Goal: Navigation & Orientation: Find specific page/section

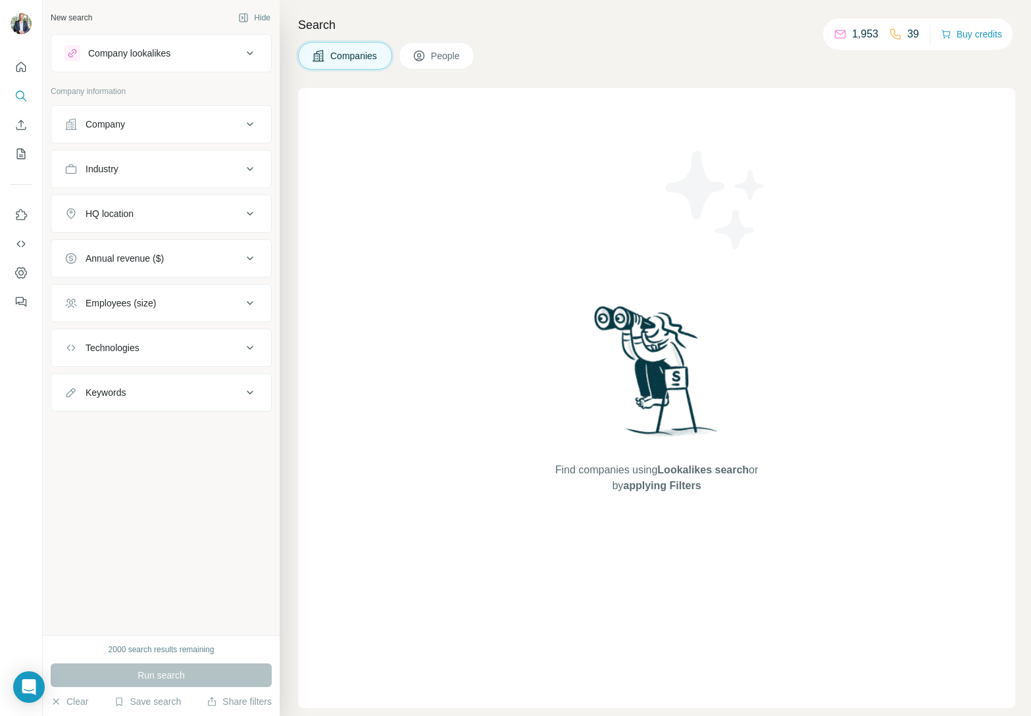
click at [891, 188] on div "Find companies using Lookalikes search or by applying Filters" at bounding box center [656, 398] width 717 height 620
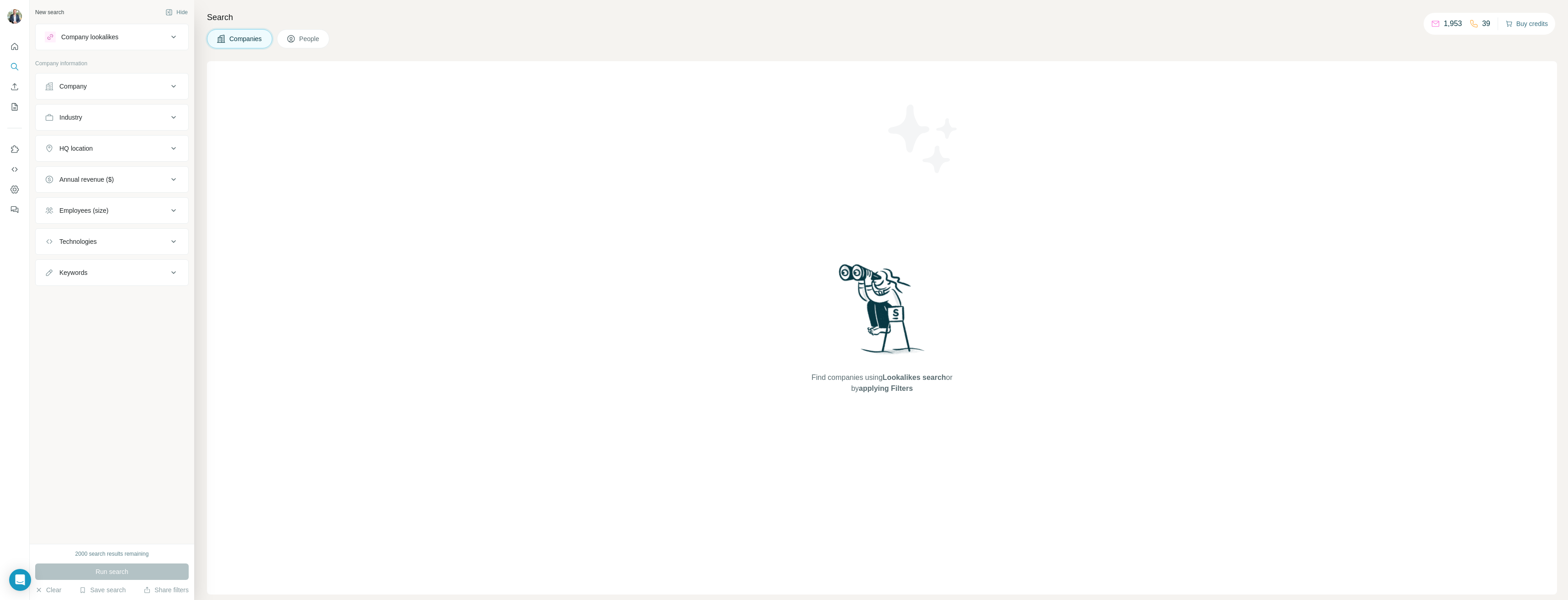
click at [716, 24] on button "Buy credits" at bounding box center [1526, 24] width 42 height 12
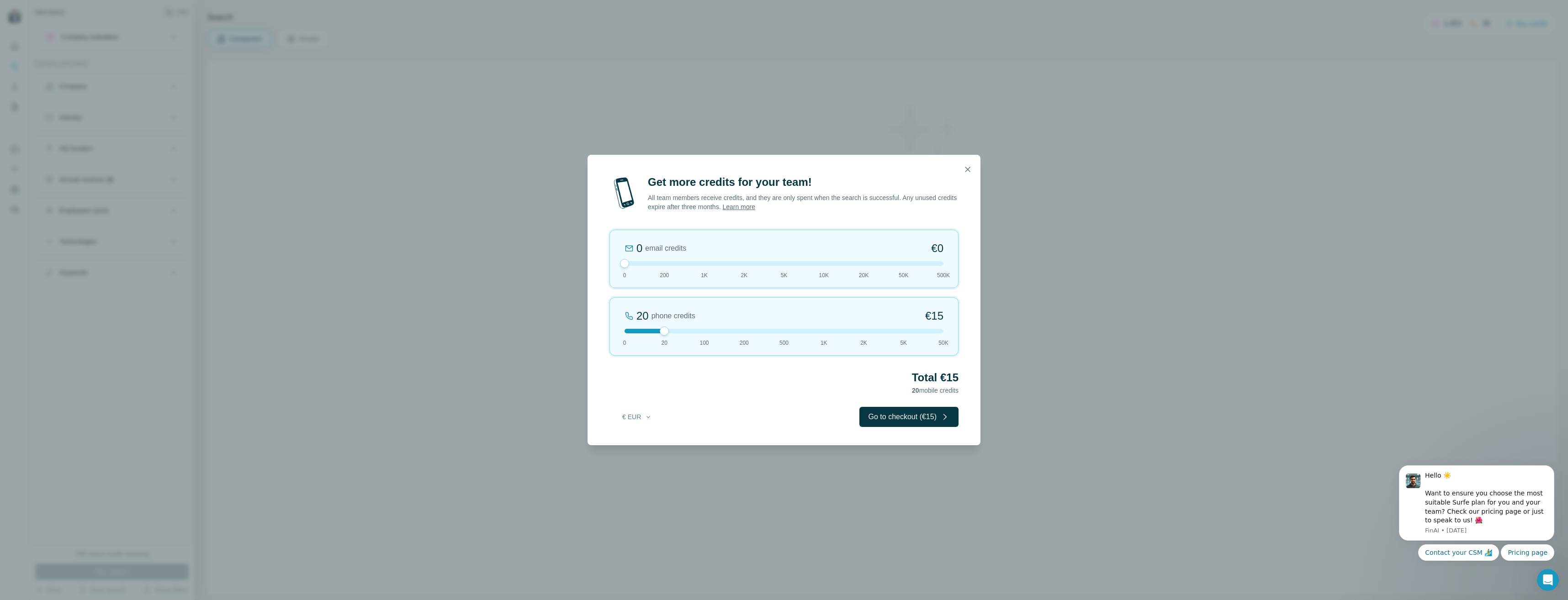
drag, startPoint x: 666, startPoint y: 265, endPoint x: 523, endPoint y: 246, distance: 144.3
click at [521, 246] on div "Get more credits for your team! All team members receive credits, and they are …" at bounding box center [784, 300] width 1568 height 600
click at [716, 340] on span "500" at bounding box center [784, 343] width 9 height 8
click at [716, 335] on div "500 phone credits 7% Discount €333 0 20 100 200 500 1K 2K 5K 50K" at bounding box center [784, 326] width 349 height 58
click at [716, 335] on div "1K phone credits 12% Discount €634 0 20 100 200 500 1K 2K 5K 50K" at bounding box center [784, 326] width 349 height 58
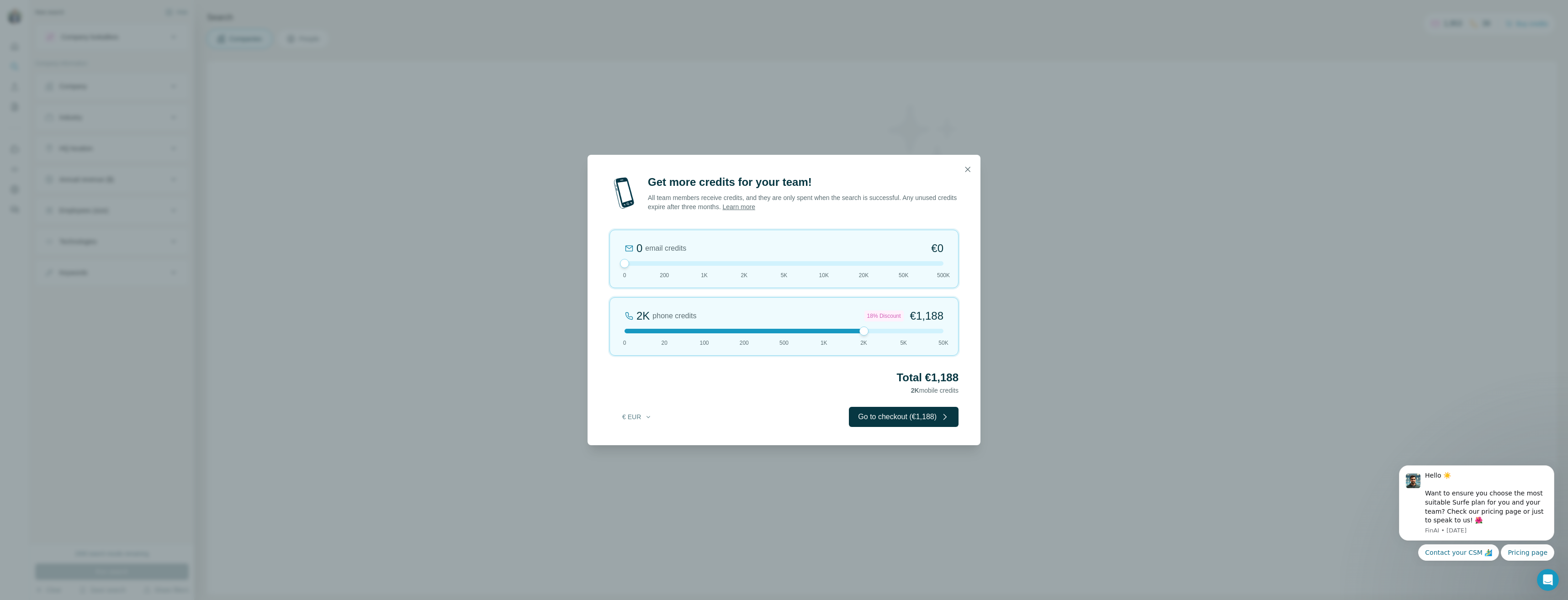
click at [716, 332] on div at bounding box center [784, 331] width 319 height 5
click at [716, 169] on icon "button" at bounding box center [967, 169] width 9 height 9
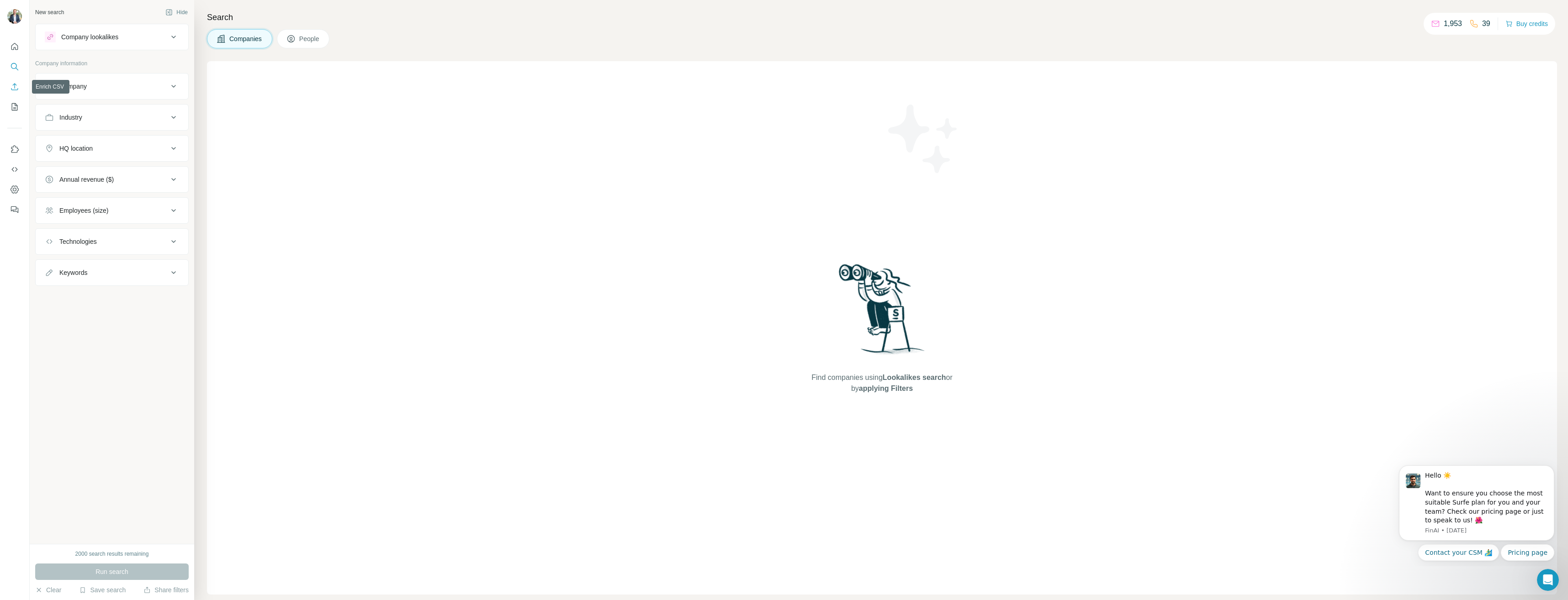
click at [15, 83] on icon "Enrich CSV" at bounding box center [15, 87] width 7 height 7
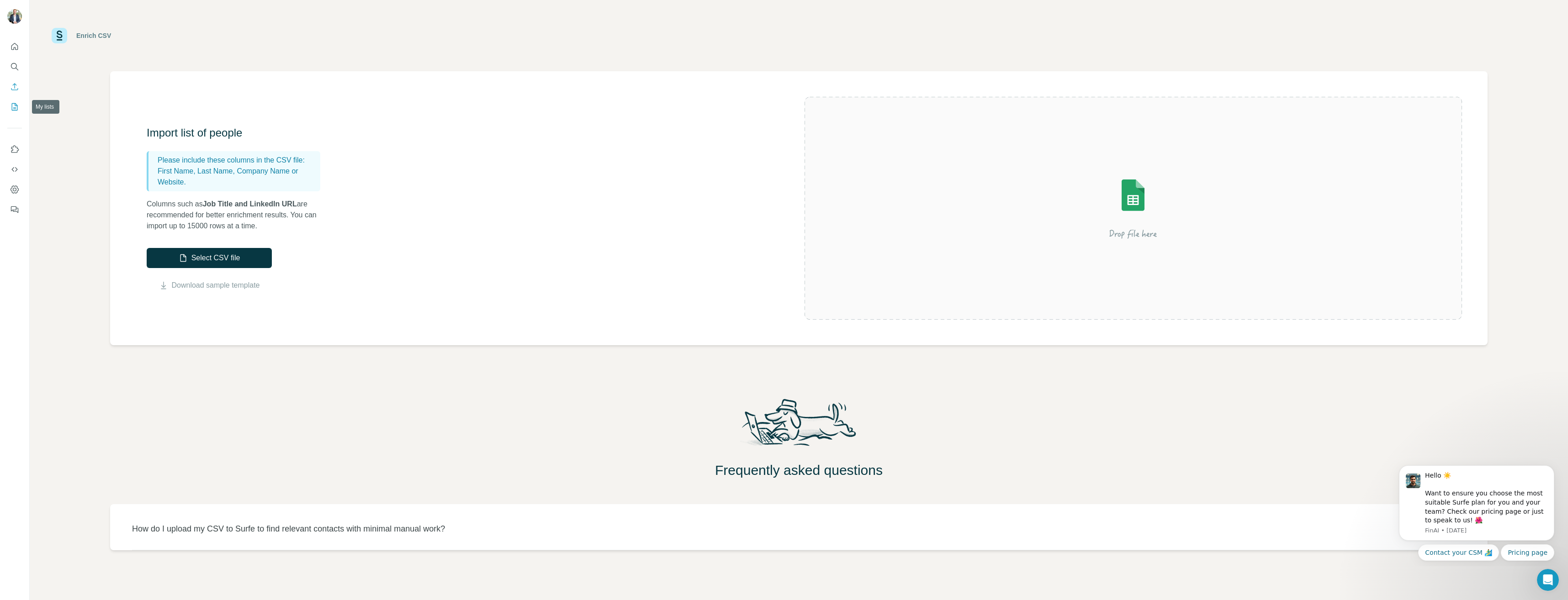
click at [17, 106] on icon "My lists" at bounding box center [15, 106] width 5 height 6
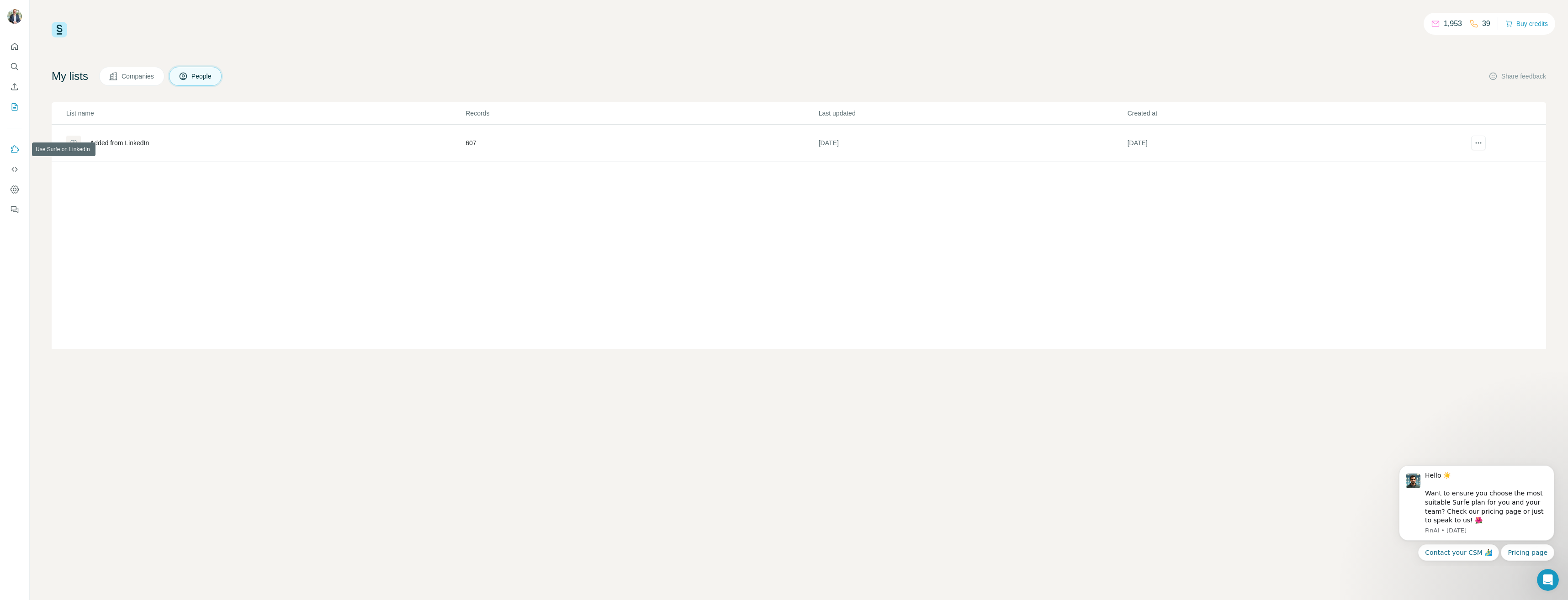
click at [15, 147] on icon "Use Surfe on LinkedIn" at bounding box center [14, 149] width 9 height 9
click at [17, 52] on button "Quick start" at bounding box center [15, 47] width 15 height 17
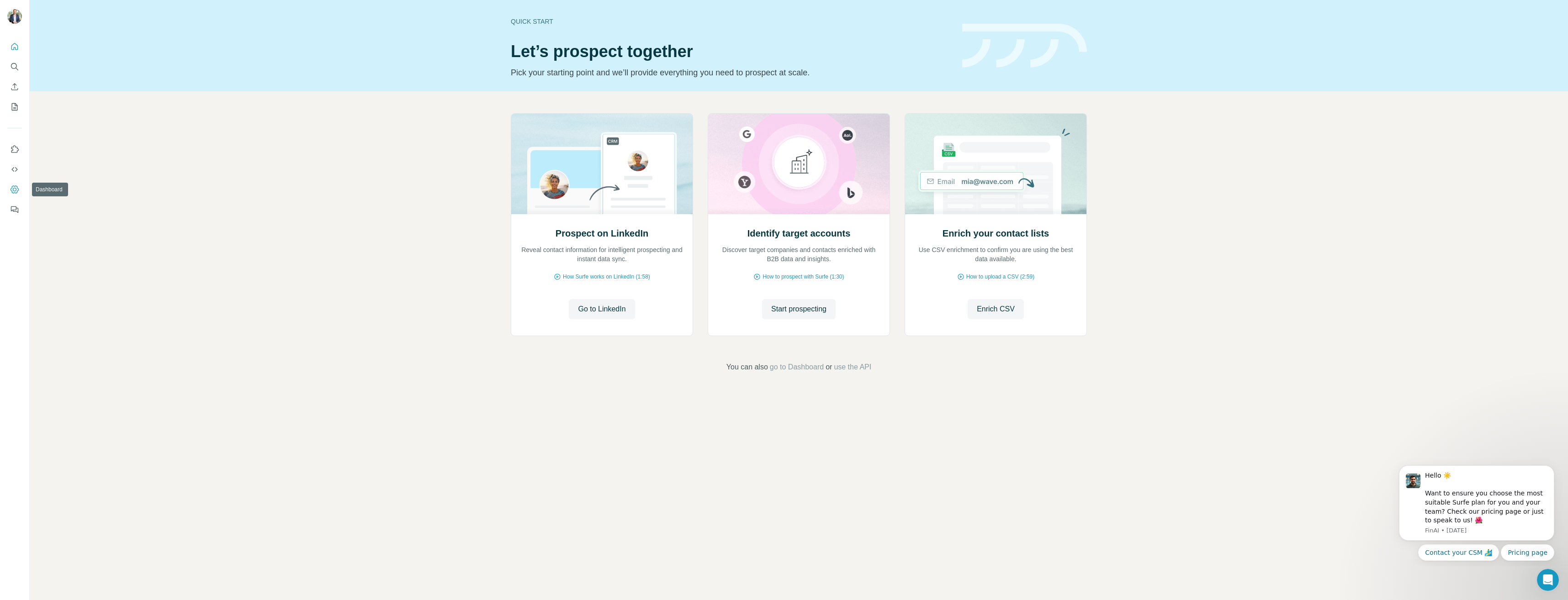
click at [13, 183] on button "Dashboard" at bounding box center [15, 190] width 15 height 17
